Goal: Transaction & Acquisition: Purchase product/service

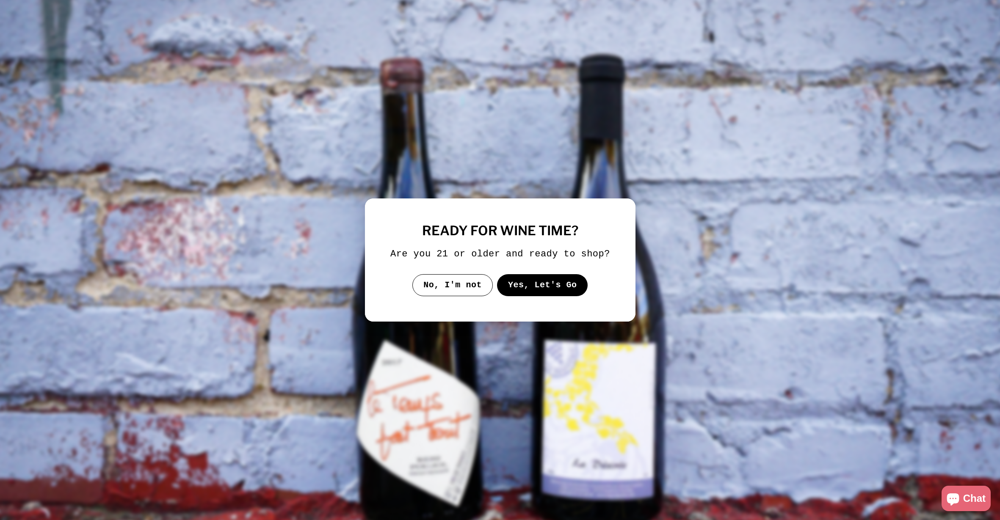
click at [520, 296] on button "Yes, Let's Go" at bounding box center [542, 285] width 91 height 22
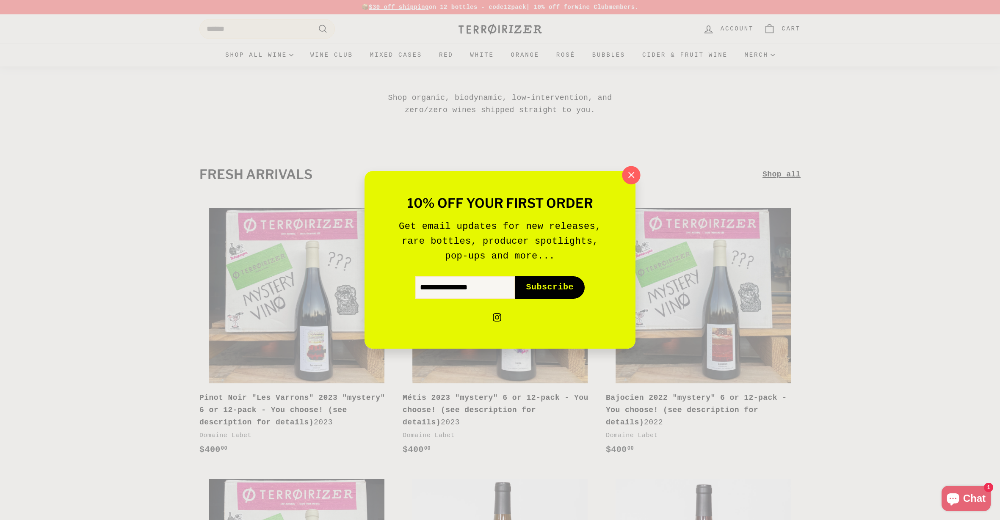
click at [628, 178] on icon "button" at bounding box center [631, 175] width 13 height 13
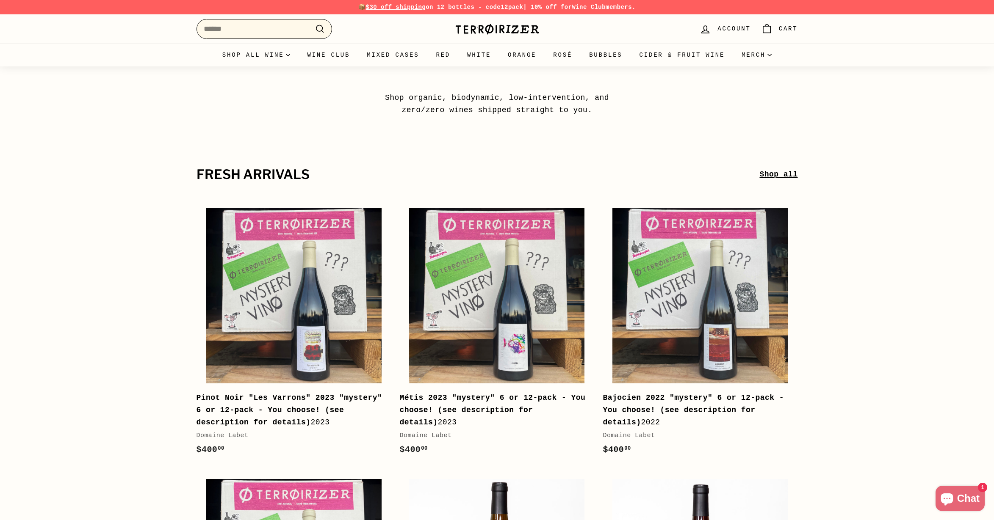
click at [280, 33] on input "Search" at bounding box center [264, 29] width 136 height 20
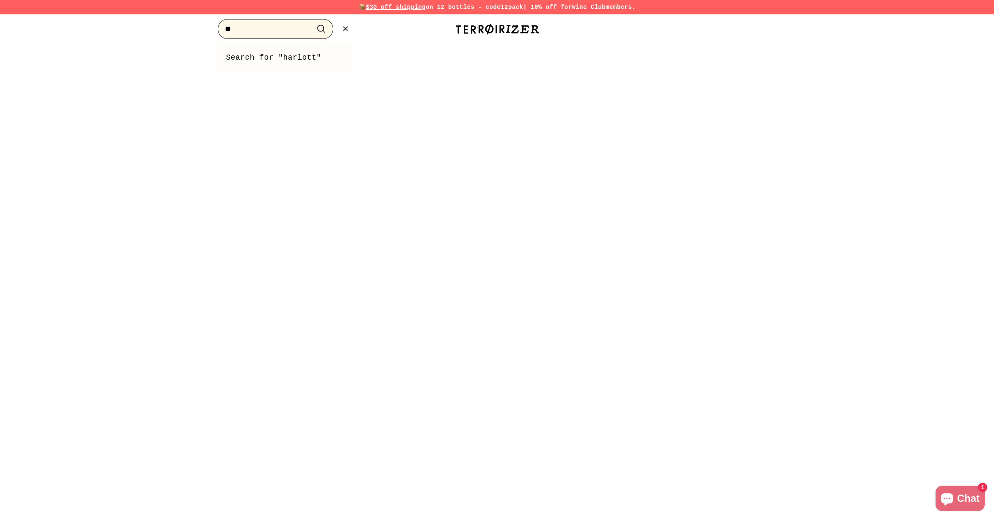
type input "*"
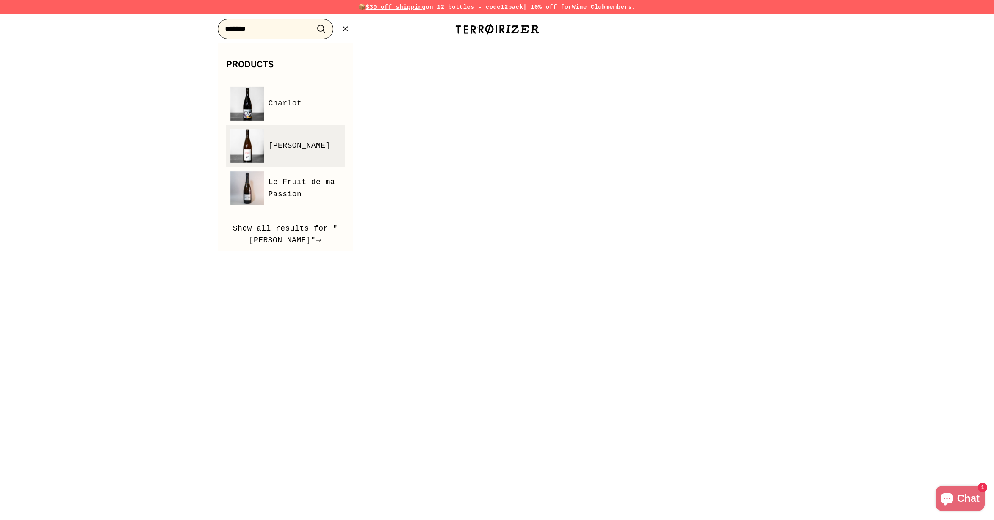
type input "*******"
click at [245, 142] on img at bounding box center [247, 146] width 34 height 34
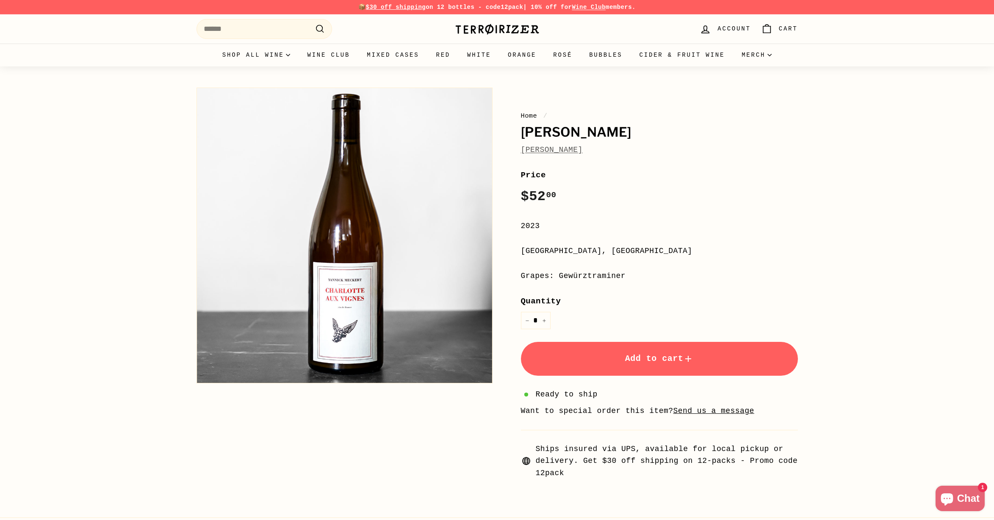
click at [977, 495] on span "Chat" at bounding box center [968, 498] width 22 height 13
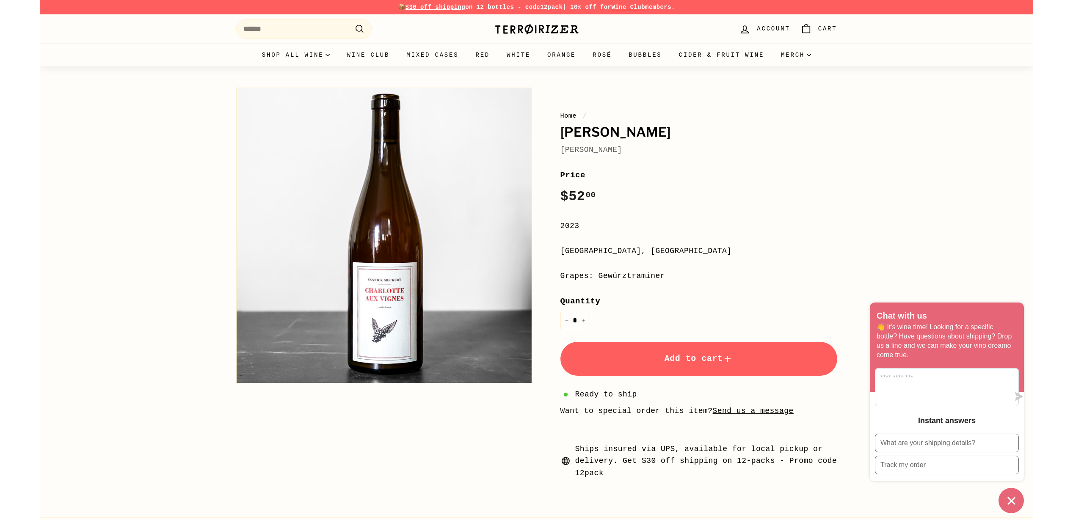
scroll to position [69, 0]
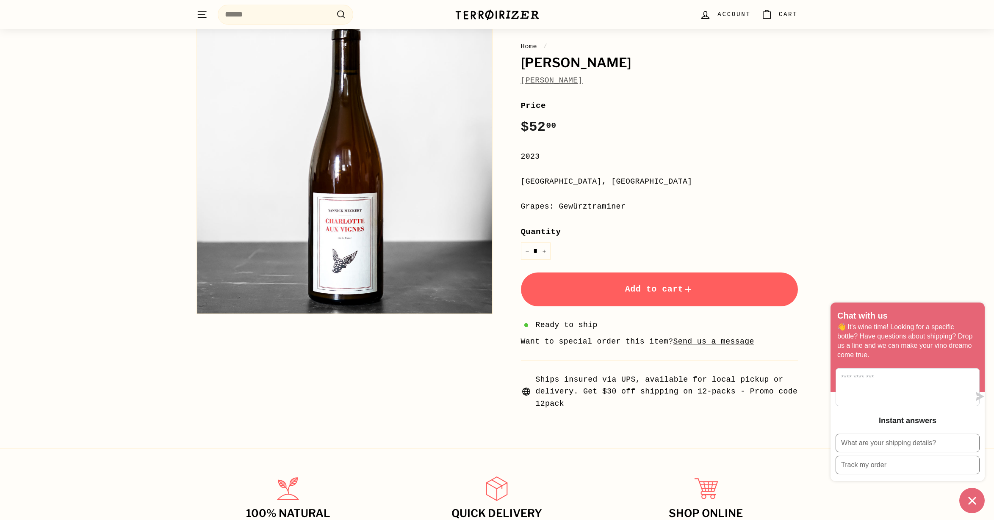
click at [908, 217] on div "Home / [PERSON_NAME] Aux Vignes [PERSON_NAME] Home / [PERSON_NAME] Aux Vignes […" at bounding box center [497, 210] width 994 height 426
